Goal: Check status: Check status

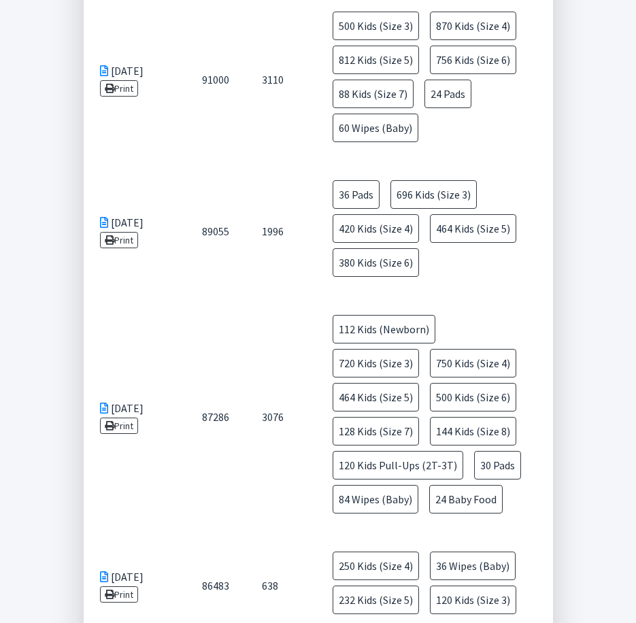
scroll to position [544, 0]
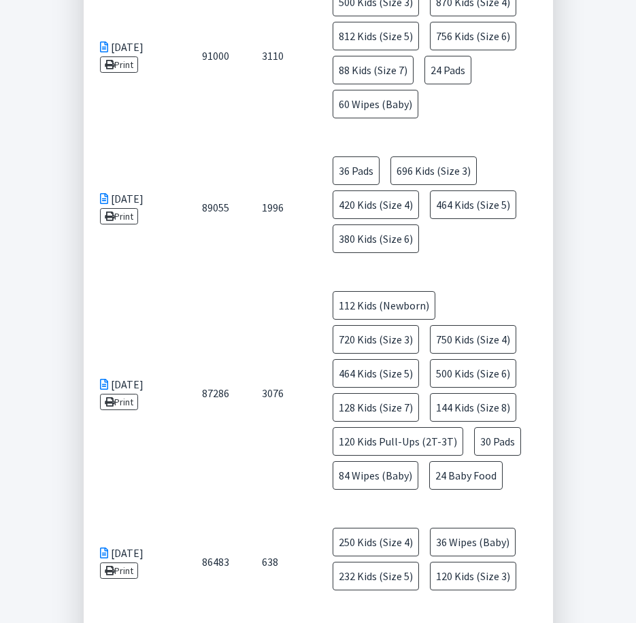
click at [251, 452] on td "3076" at bounding box center [279, 393] width 66 height 237
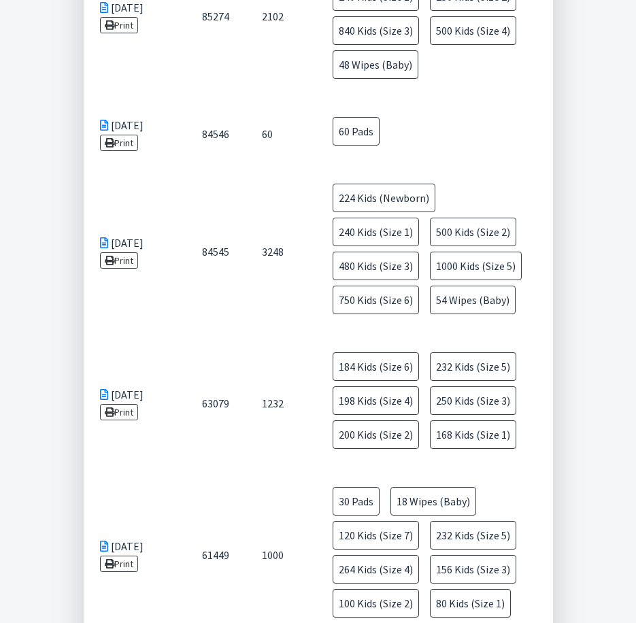
scroll to position [1157, 0]
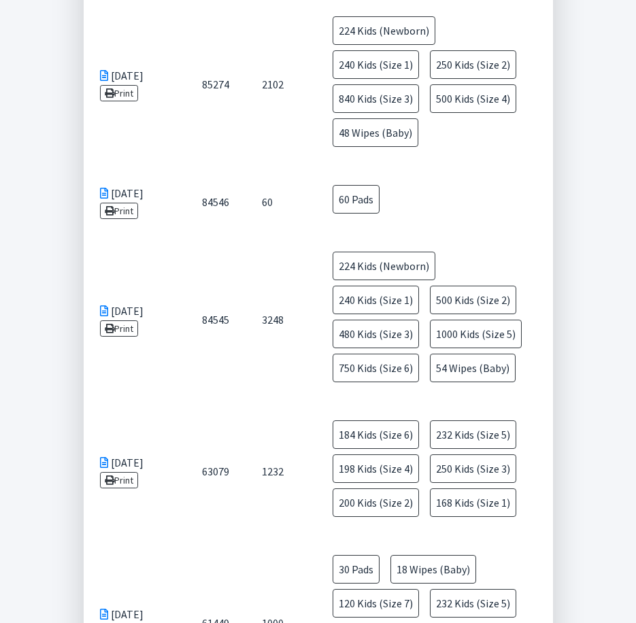
click at [240, 446] on td "63079" at bounding box center [216, 471] width 60 height 135
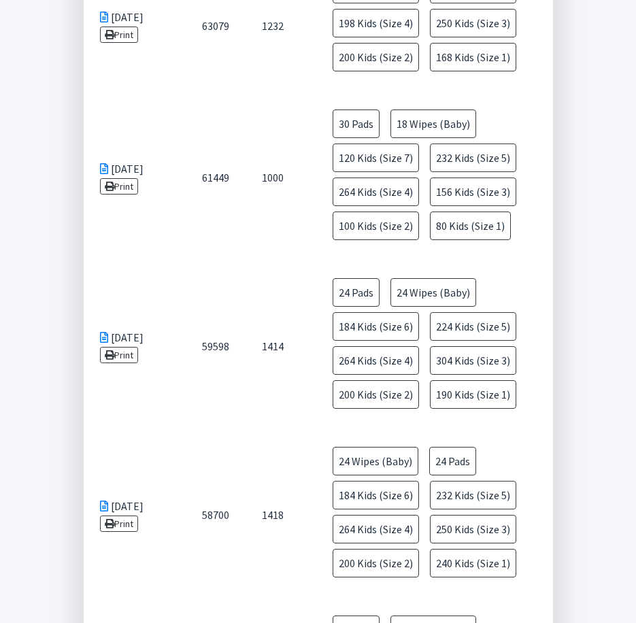
scroll to position [1633, 0]
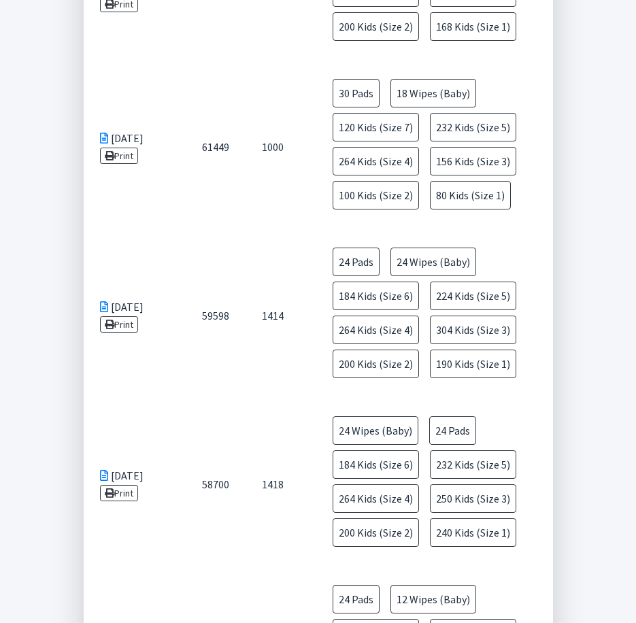
click at [152, 231] on td "[DATE] Print" at bounding box center [135, 315] width 102 height 169
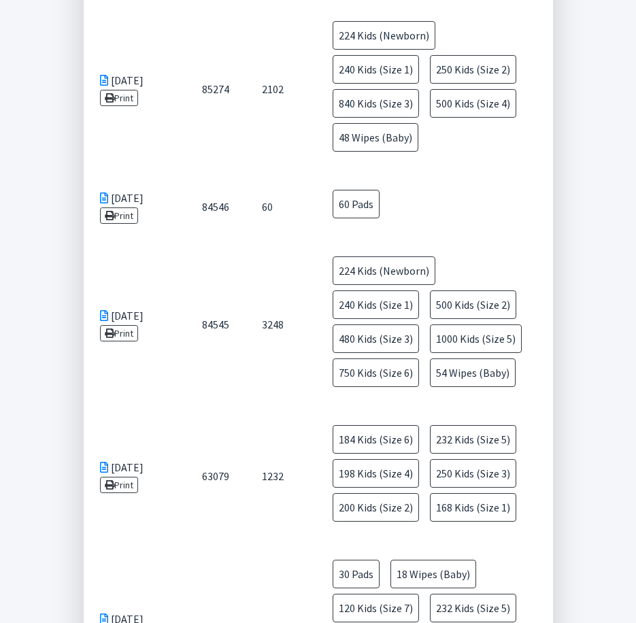
scroll to position [1089, 0]
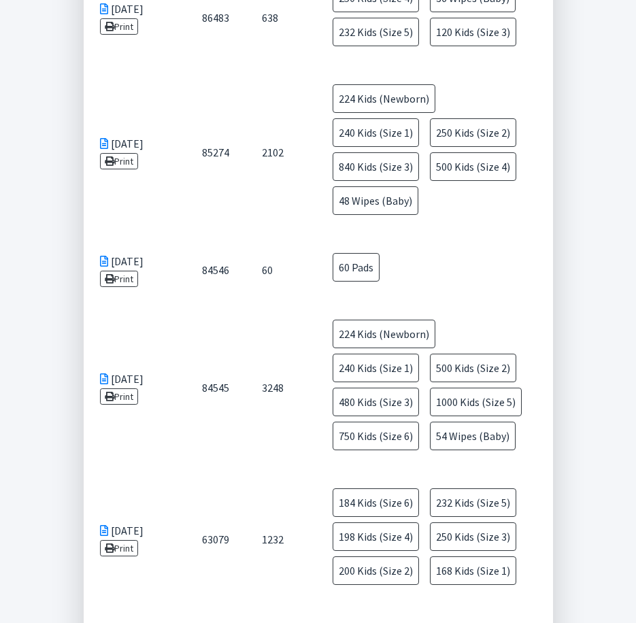
click at [130, 397] on td "[DATE] Print" at bounding box center [135, 388] width 102 height 169
click at [179, 393] on td "[DATE] Print" at bounding box center [135, 388] width 102 height 169
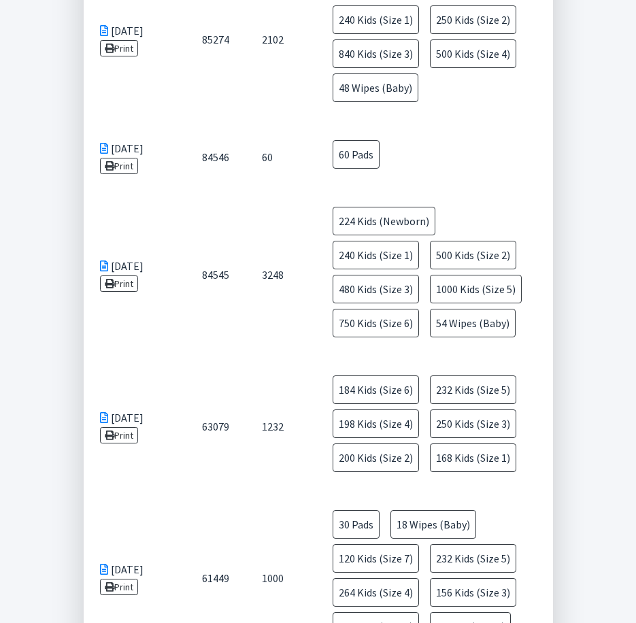
scroll to position [1225, 0]
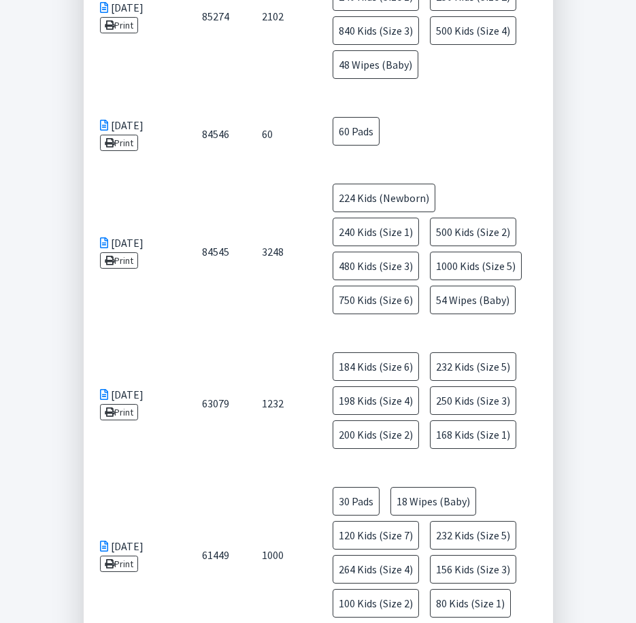
click at [133, 471] on td "[DATE] Print" at bounding box center [135, 555] width 102 height 169
drag, startPoint x: 94, startPoint y: 321, endPoint x: 301, endPoint y: 343, distance: 208.8
click at [301, 343] on tr "[DATE] Print 63079 1232 184 Kids (Size 6) 232 Kids (Size 5) 198 Kids (Size 4) 2…" at bounding box center [319, 403] width 470 height 135
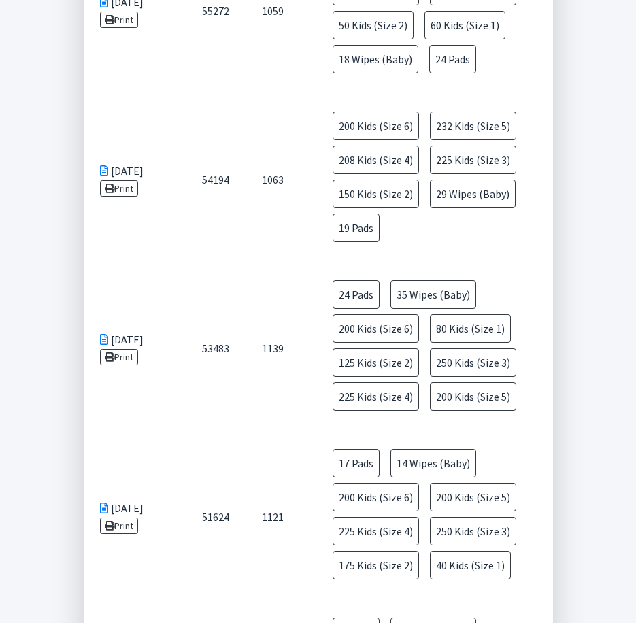
scroll to position [2430, 0]
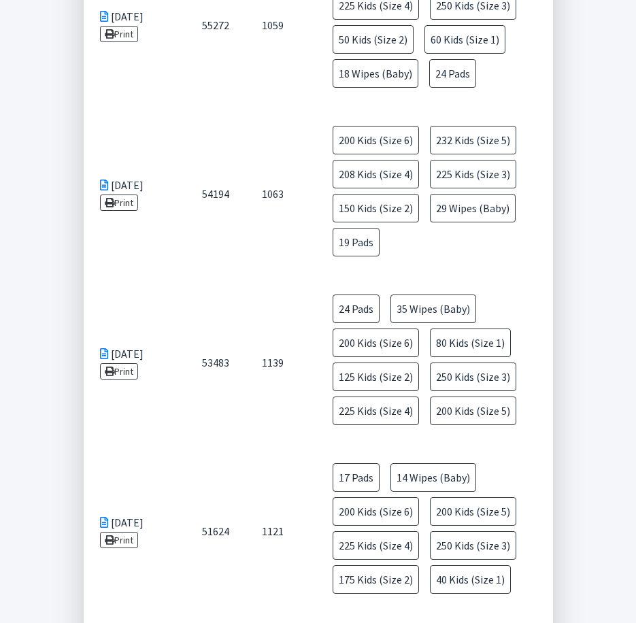
click at [202, 203] on td "54194" at bounding box center [216, 194] width 60 height 169
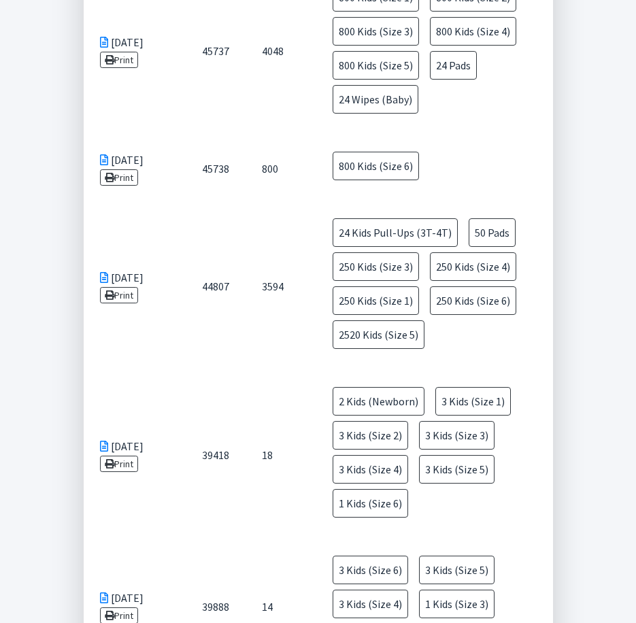
scroll to position [3655, 0]
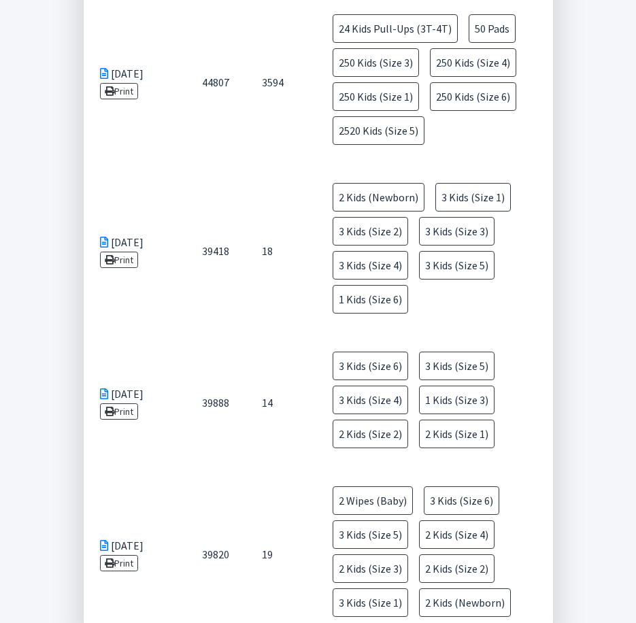
click at [180, 241] on td "[DATE] Print" at bounding box center [135, 251] width 102 height 169
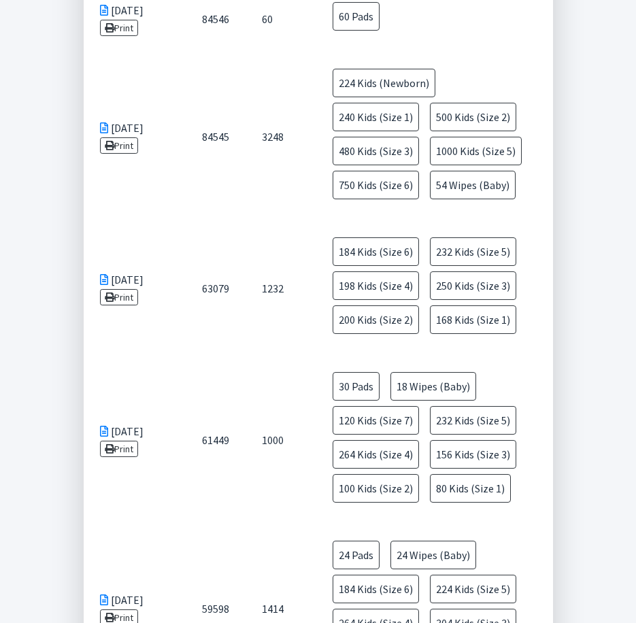
scroll to position [1341, 0]
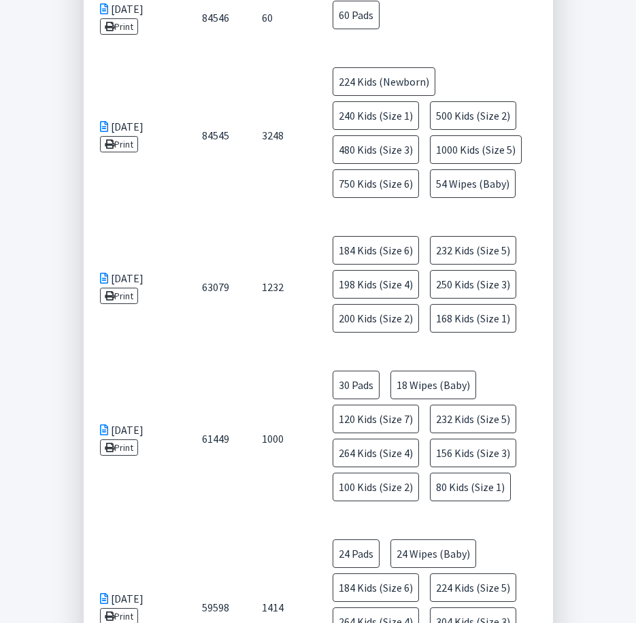
click at [105, 257] on td "[DATE] Print" at bounding box center [135, 287] width 102 height 135
